Goal: Information Seeking & Learning: Find specific fact

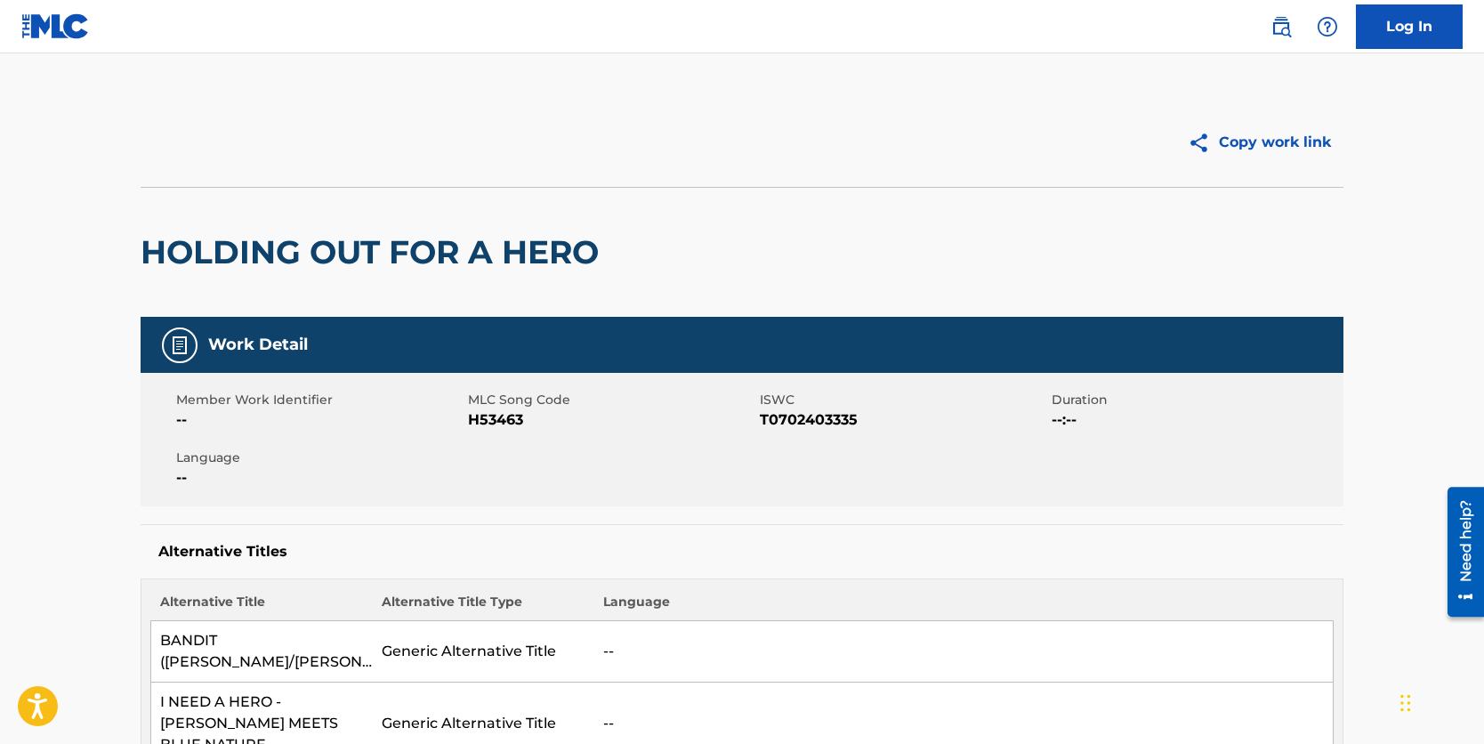
click at [76, 23] on img at bounding box center [55, 26] width 69 height 26
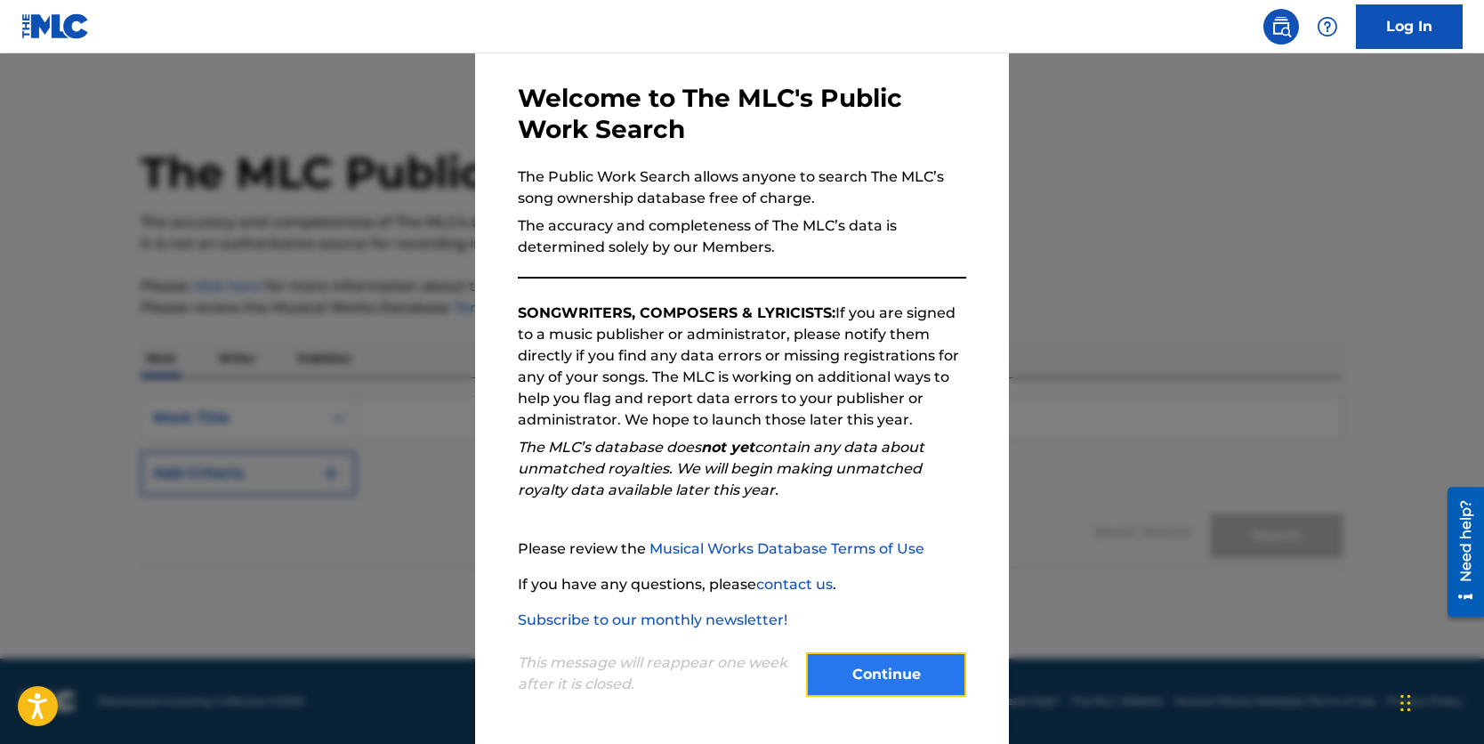
click at [880, 674] on button "Continue" at bounding box center [886, 674] width 160 height 44
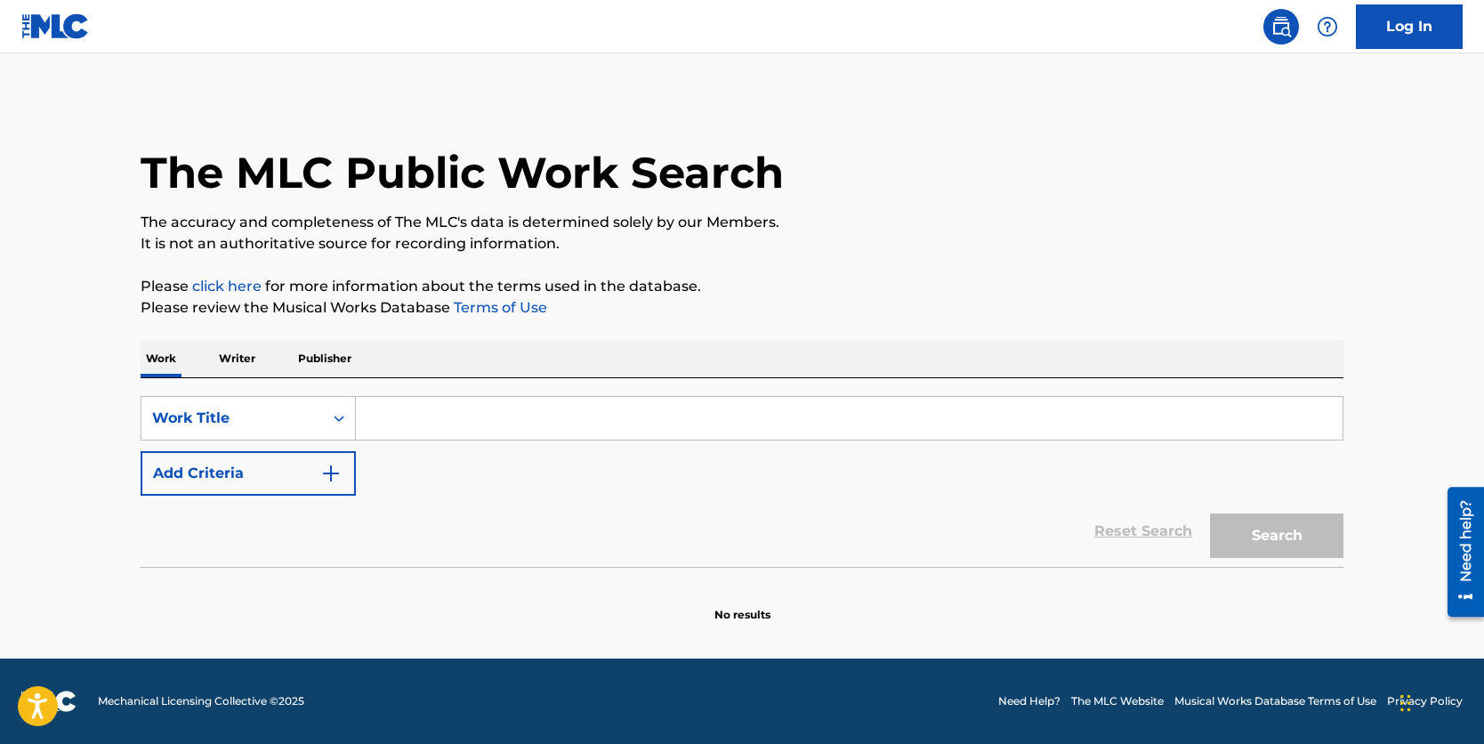
click at [617, 420] on input "Search Form" at bounding box center [849, 418] width 987 height 43
paste input "you sexy thing"
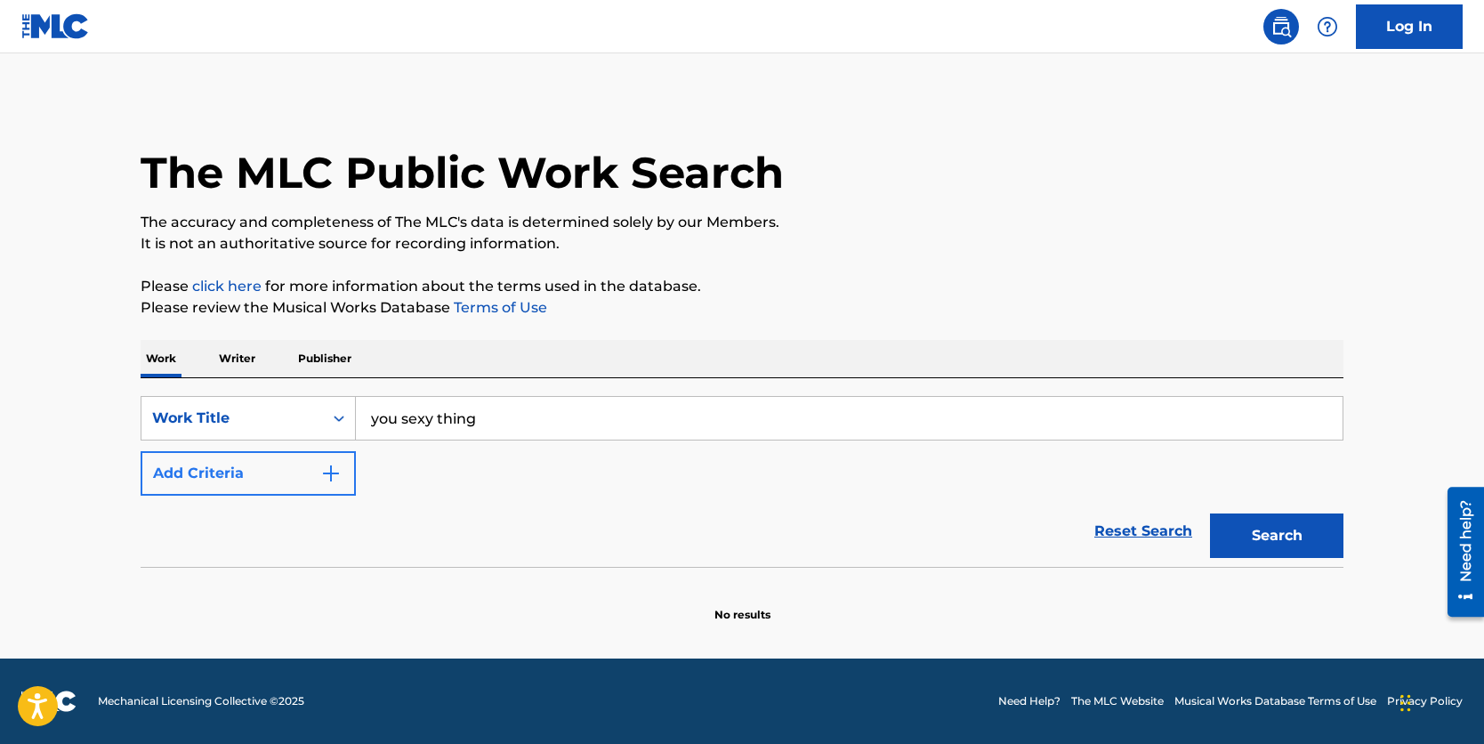
type input "you sexy thing"
click at [285, 481] on button "Add Criteria" at bounding box center [248, 473] width 215 height 44
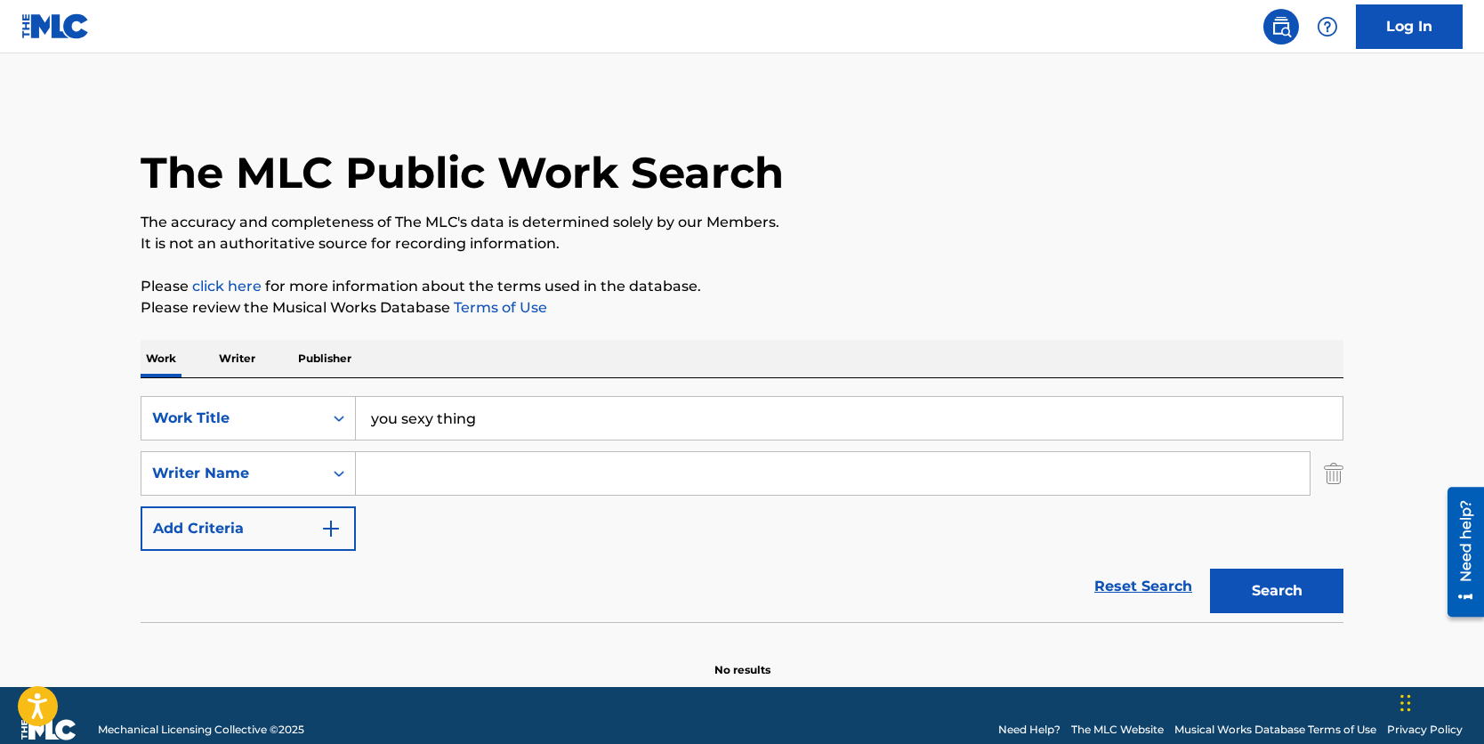
click at [523, 449] on div "SearchWithCriteria92a9b0b5-940f-4aff-9613-7fc664bac311 Work Title you sexy thin…" at bounding box center [742, 473] width 1203 height 155
click at [519, 464] on input "Search Form" at bounding box center [833, 473] width 954 height 43
type input "brown"
click at [1210, 569] on button "Search" at bounding box center [1276, 591] width 133 height 44
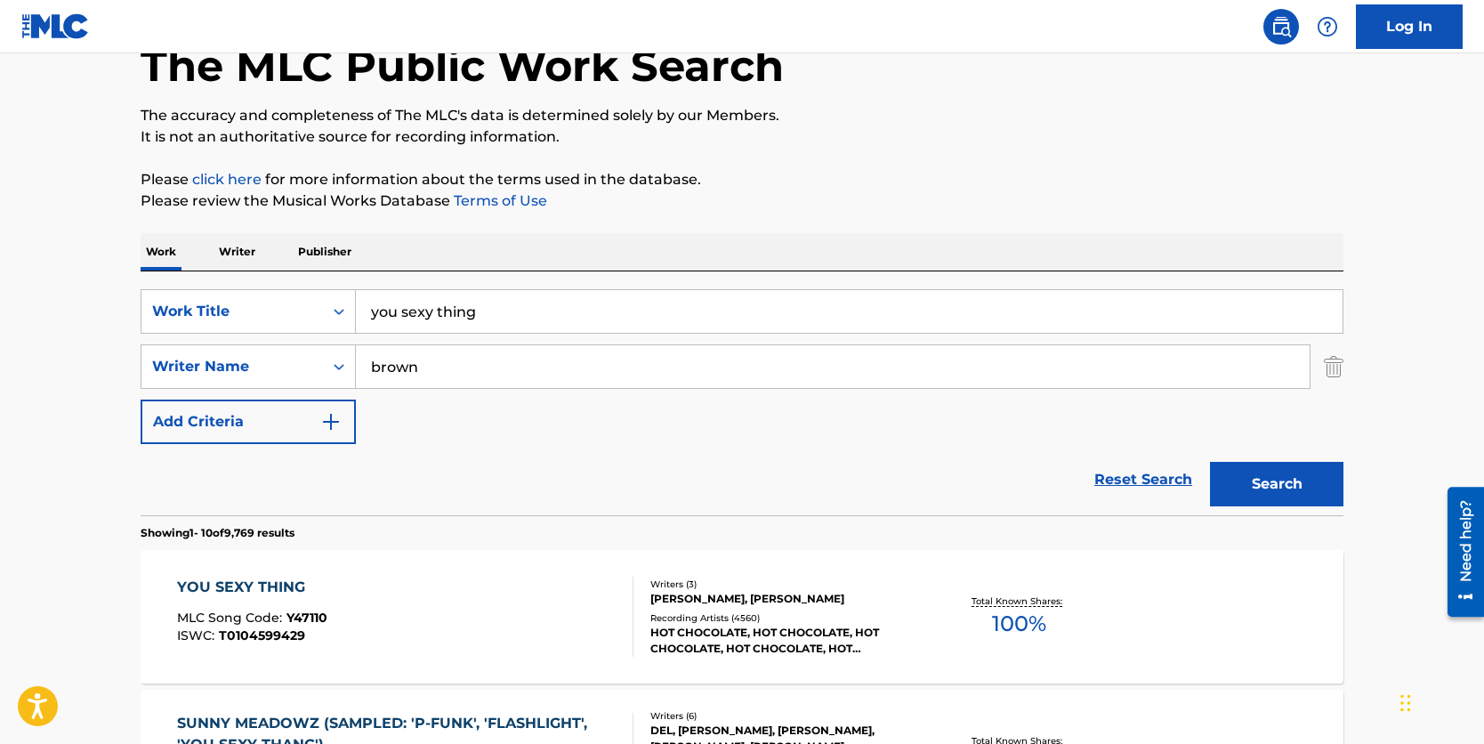
scroll to position [125, 0]
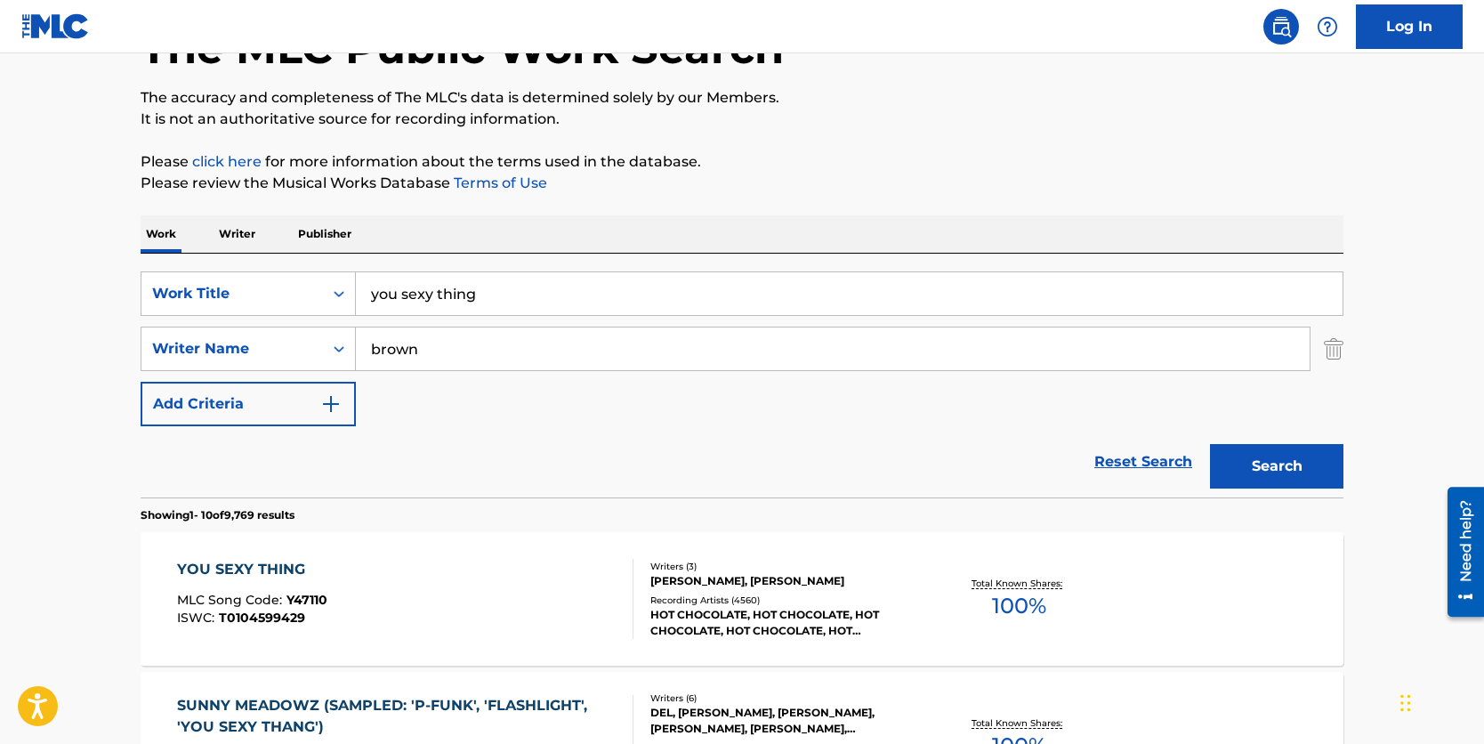
click at [474, 577] on div "YOU SEXY THING MLC Song Code : Y47110 ISWC : T0104599429" at bounding box center [405, 599] width 457 height 80
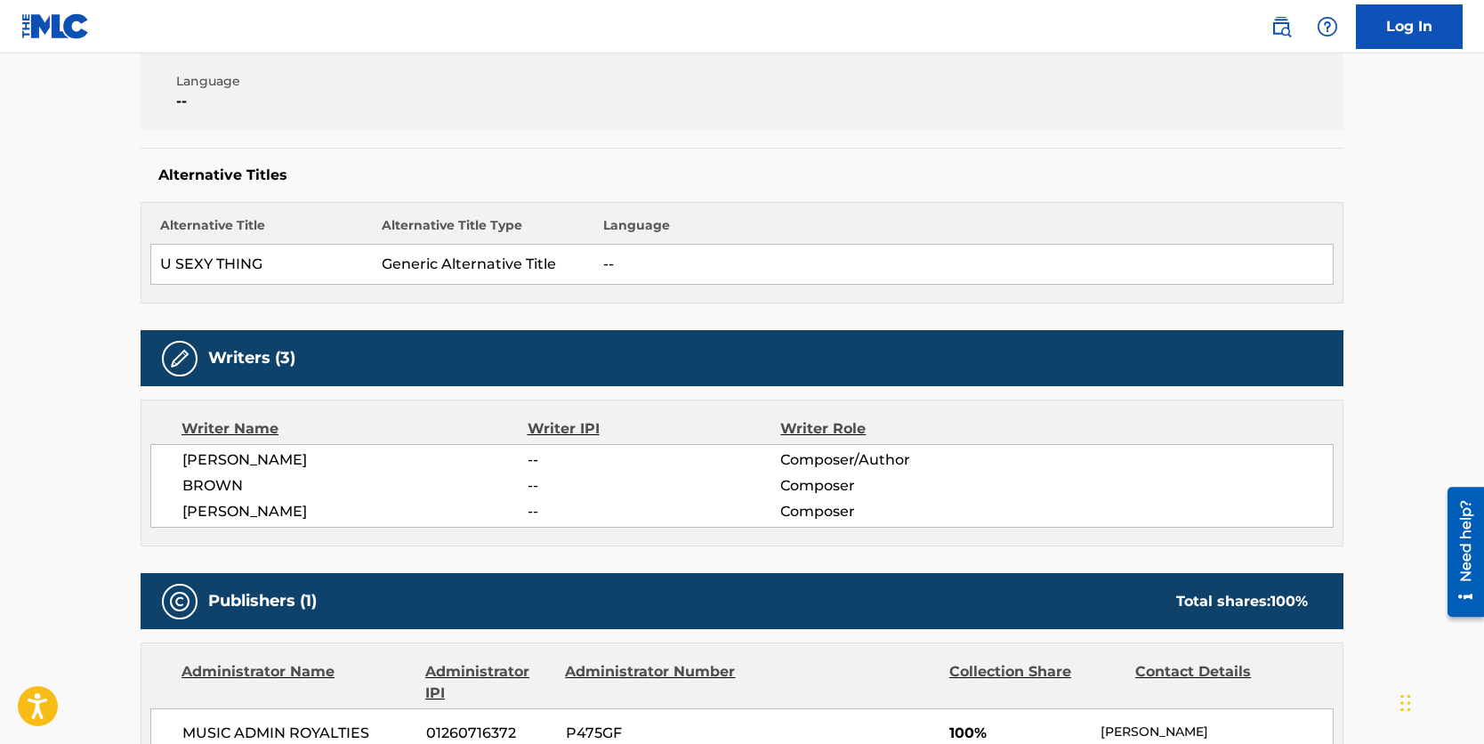
scroll to position [573, 0]
